Goal: Task Accomplishment & Management: Manage account settings

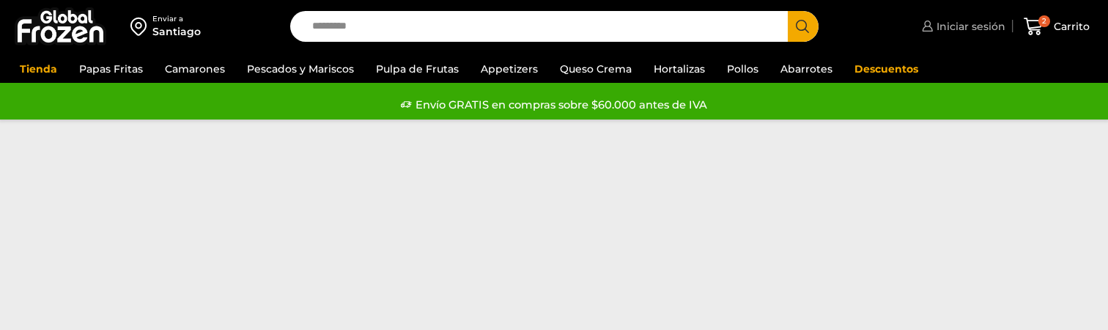
click at [967, 33] on span "Iniciar sesión" at bounding box center [969, 26] width 73 height 15
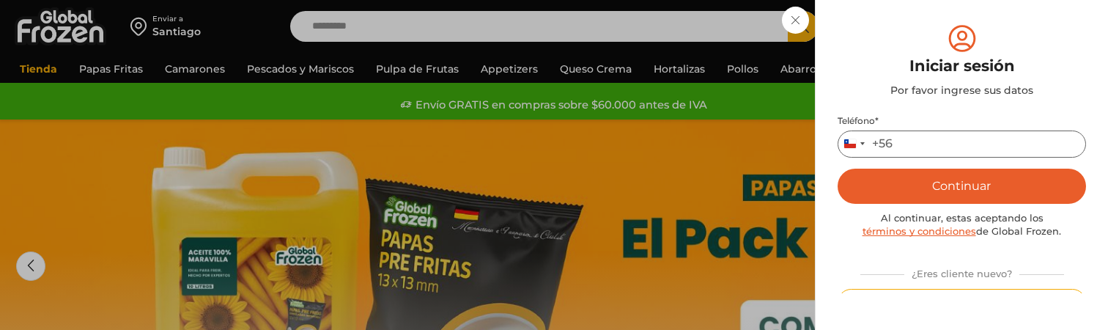
type input "**********"
click at [918, 22] on div "Iniciar sesión Mi cuenta Login Register Iniciar sesión Por favor ingrese sus da…" at bounding box center [961, 26] width 87 height 29
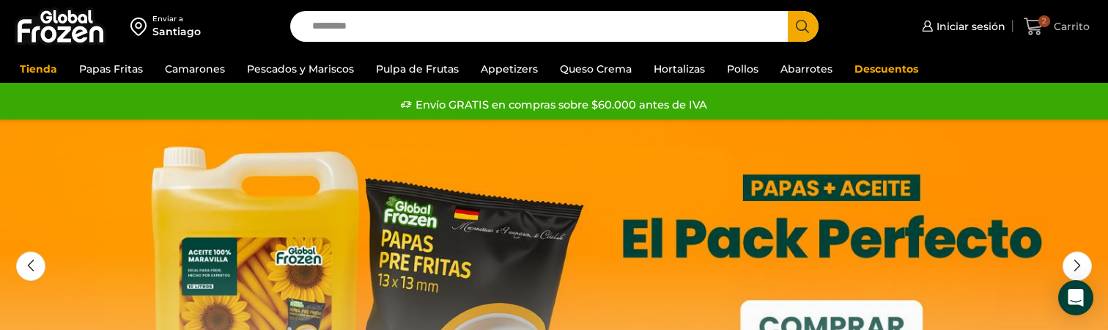
click at [1049, 18] on span "2" at bounding box center [1044, 21] width 12 height 12
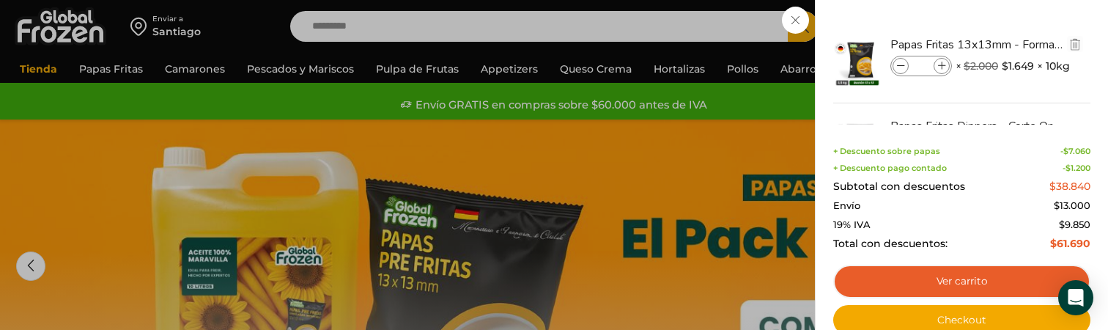
click at [907, 65] on span at bounding box center [901, 66] width 16 height 16
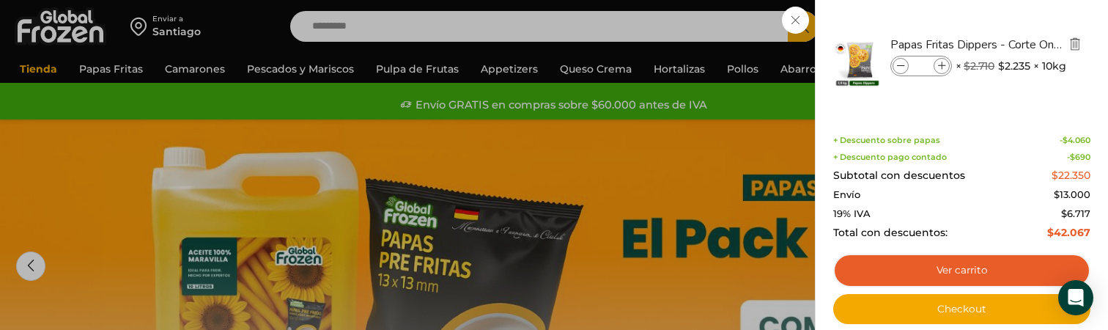
click at [1080, 44] on img "Eliminar Papas Fritas Dippers - Corte Ondulado - Caja 10 kg del carrito" at bounding box center [1075, 43] width 13 height 13
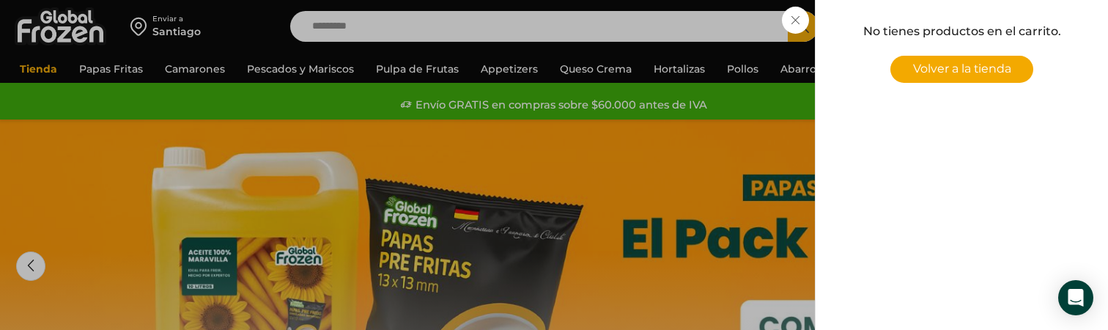
click at [1020, 44] on div "0 Carrito 0 0 Shopping Cart No tienes productos en el carrito. Volver a la tien…" at bounding box center [1056, 27] width 73 height 34
